Goal: Information Seeking & Learning: Find specific fact

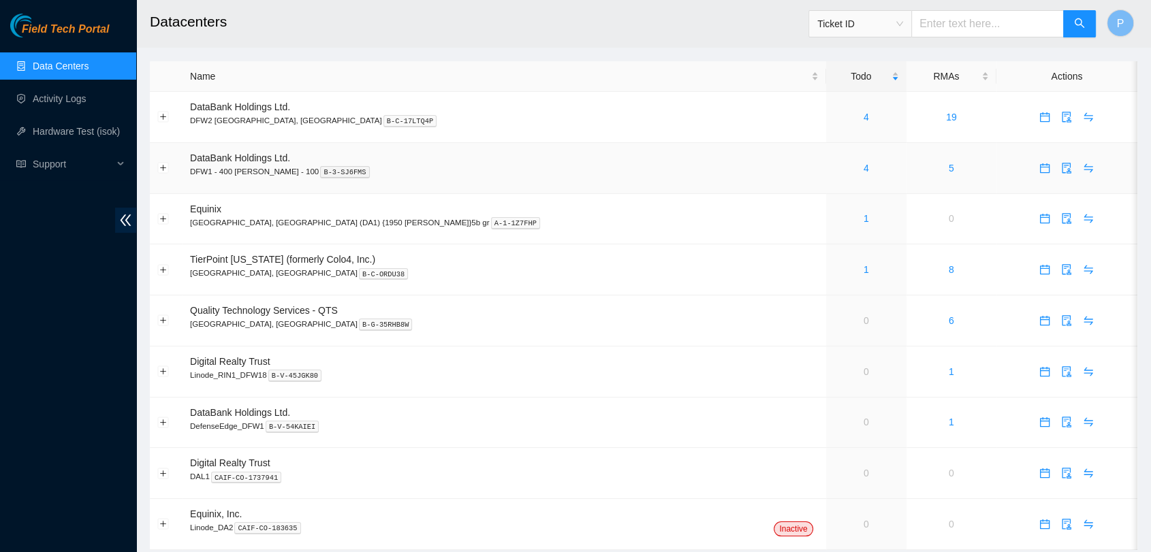
click at [834, 165] on div "4" at bounding box center [866, 168] width 65 height 15
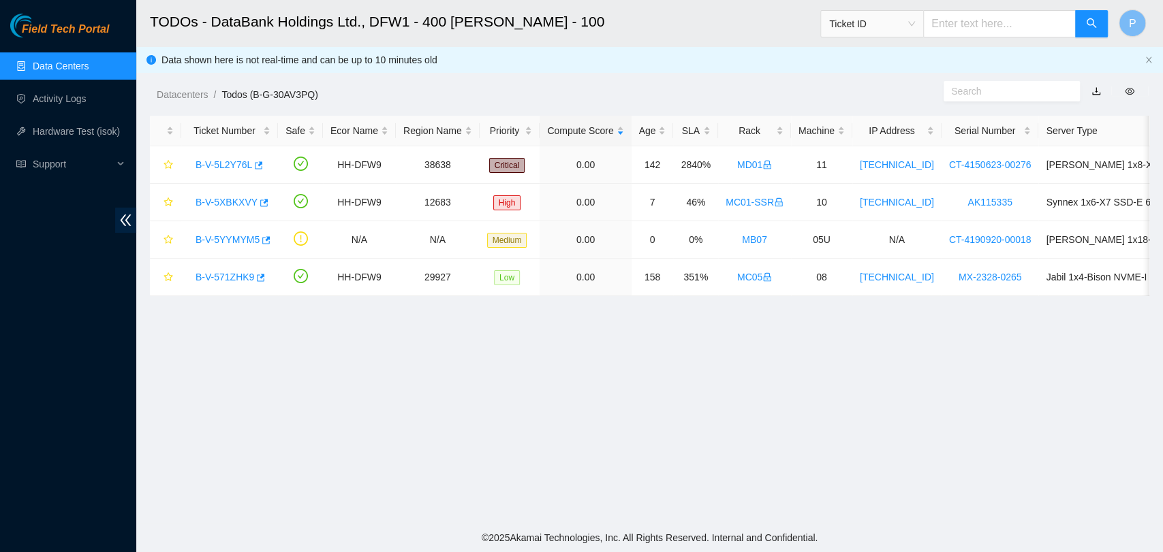
click at [972, 31] on input "text" at bounding box center [999, 23] width 153 height 27
paste input "B-V-5YYMYM5"
type input "B-V-5YYMYM5"
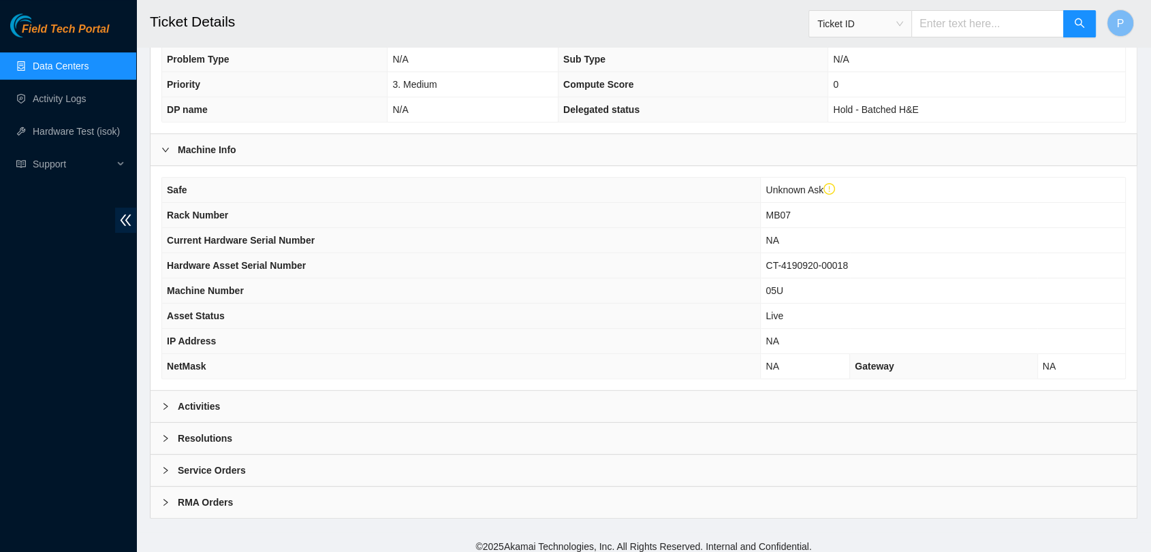
scroll to position [350, 0]
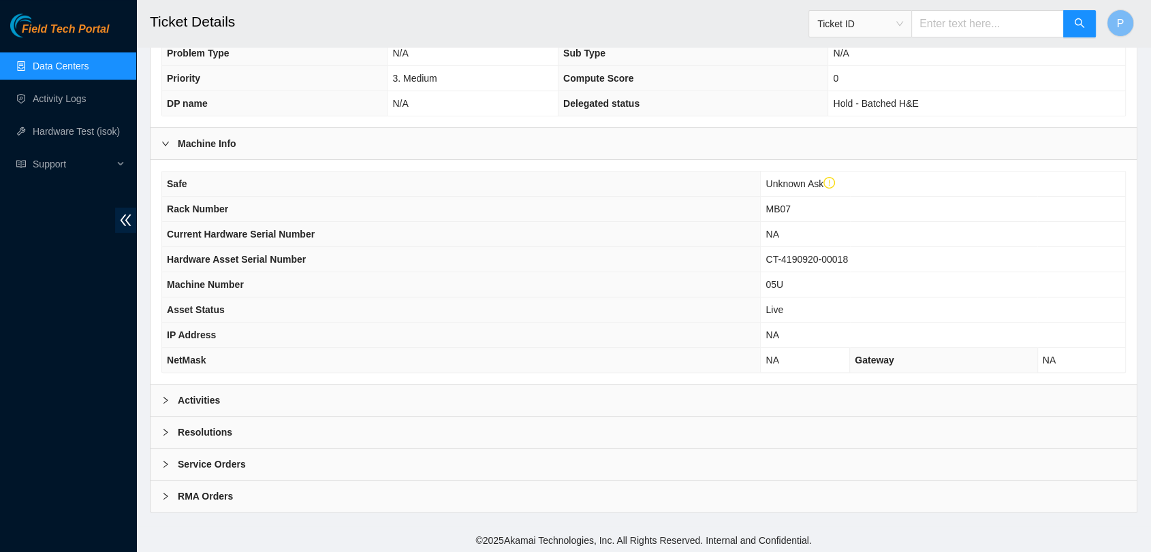
click at [366, 392] on div "Activities" at bounding box center [644, 400] width 986 height 31
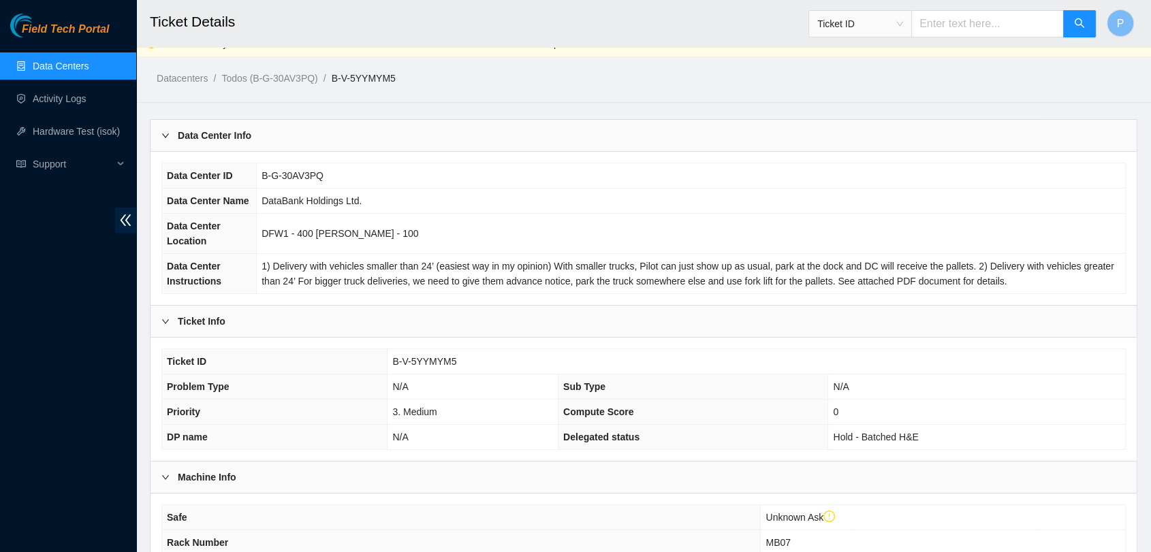
scroll to position [0, 0]
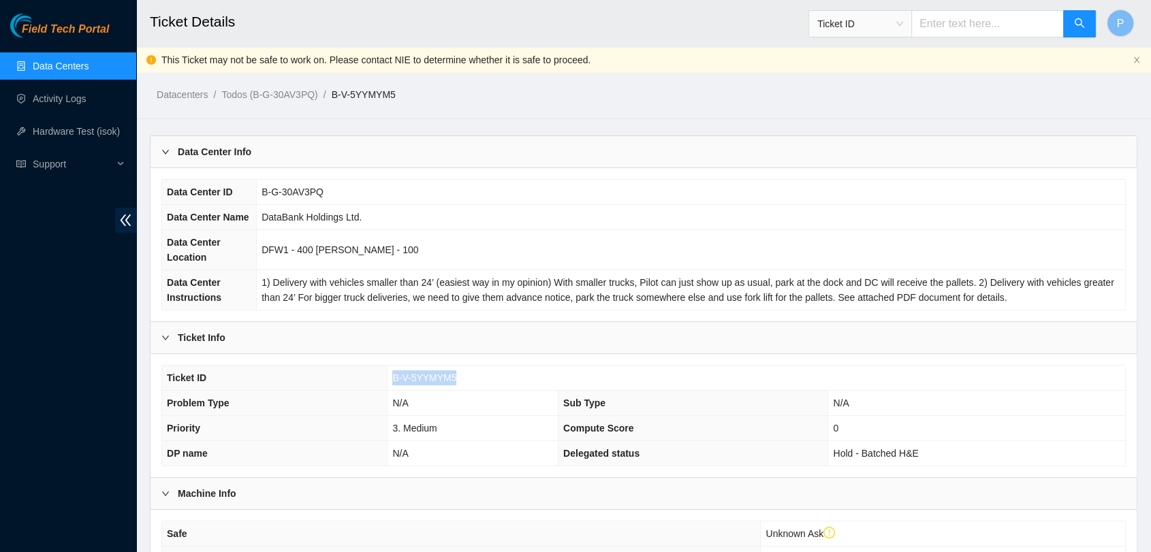
drag, startPoint x: 462, startPoint y: 381, endPoint x: 387, endPoint y: 382, distance: 75.6
click at [388, 382] on td "B-V-5YYMYM5" at bounding box center [757, 378] width 738 height 25
copy span "B-V-5YYMYM5"
click at [849, 282] on span "1) Delivery with vehicles smaller than 24’ (easiest way in my opinion) With sma…" at bounding box center [688, 290] width 852 height 26
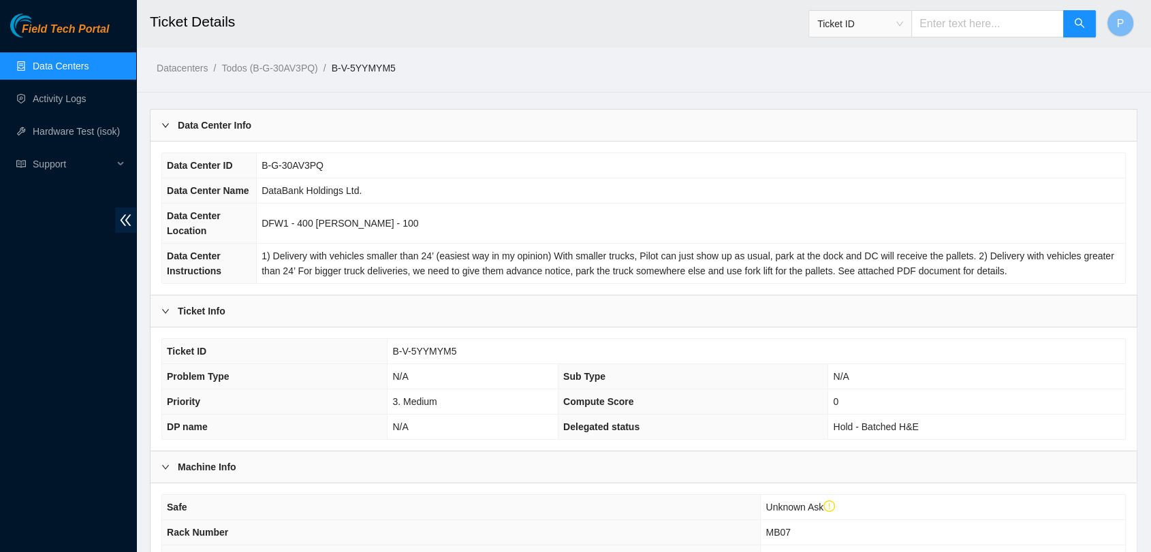
scroll to position [302, 0]
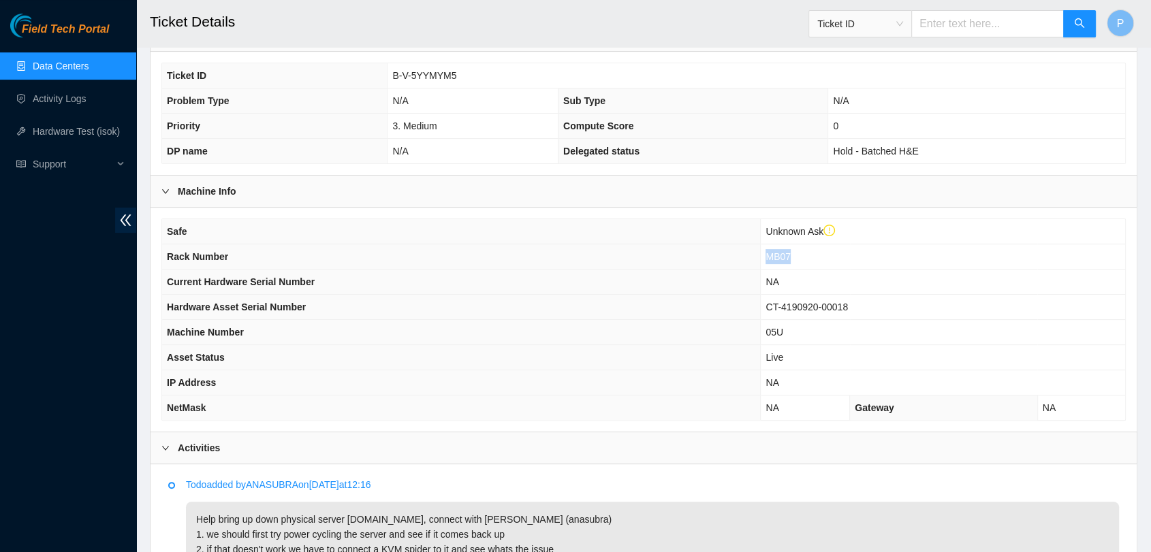
drag, startPoint x: 790, startPoint y: 254, endPoint x: 760, endPoint y: 253, distance: 30.0
click at [760, 253] on tr "Rack Number MB07" at bounding box center [643, 257] width 963 height 25
copy tr "MB07"
click at [779, 252] on span "MB07" at bounding box center [778, 256] width 25 height 11
drag, startPoint x: 767, startPoint y: 253, endPoint x: 790, endPoint y: 254, distance: 23.2
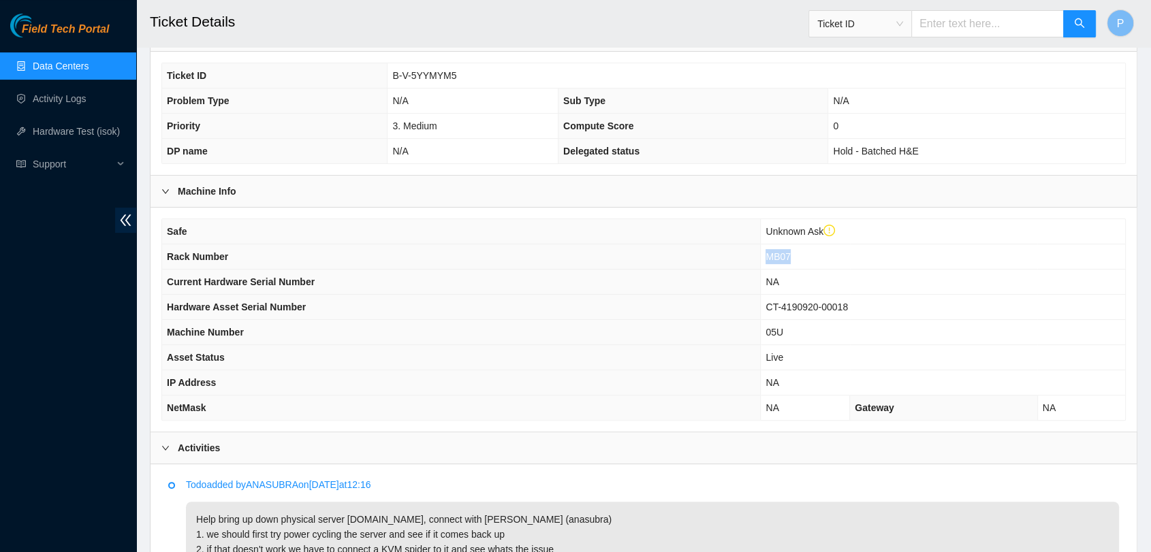
click at [790, 254] on span "MB07" at bounding box center [778, 256] width 25 height 11
copy span "MB07"
drag, startPoint x: 767, startPoint y: 304, endPoint x: 845, endPoint y: 309, distance: 77.8
click at [845, 309] on span "CT-4190920-00018" at bounding box center [807, 307] width 82 height 11
copy span "CT-4190920-00018"
